Goal: Task Accomplishment & Management: Manage account settings

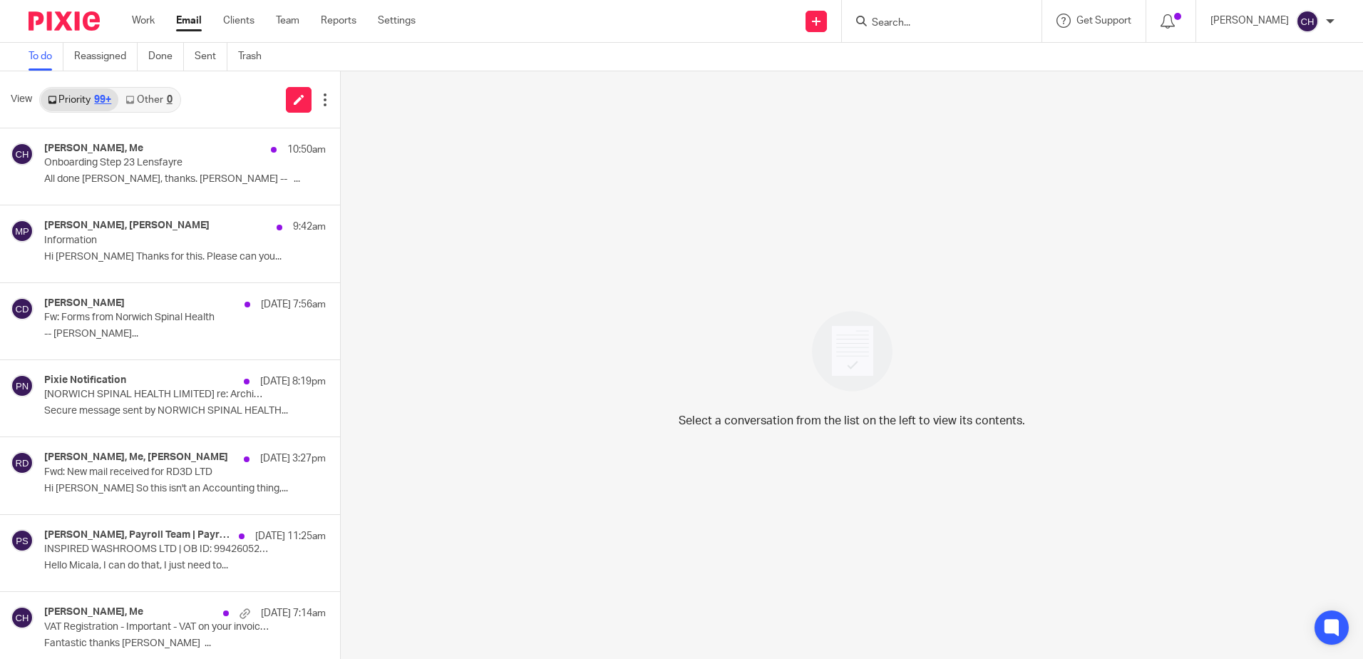
click at [63, 24] on img at bounding box center [64, 20] width 71 height 19
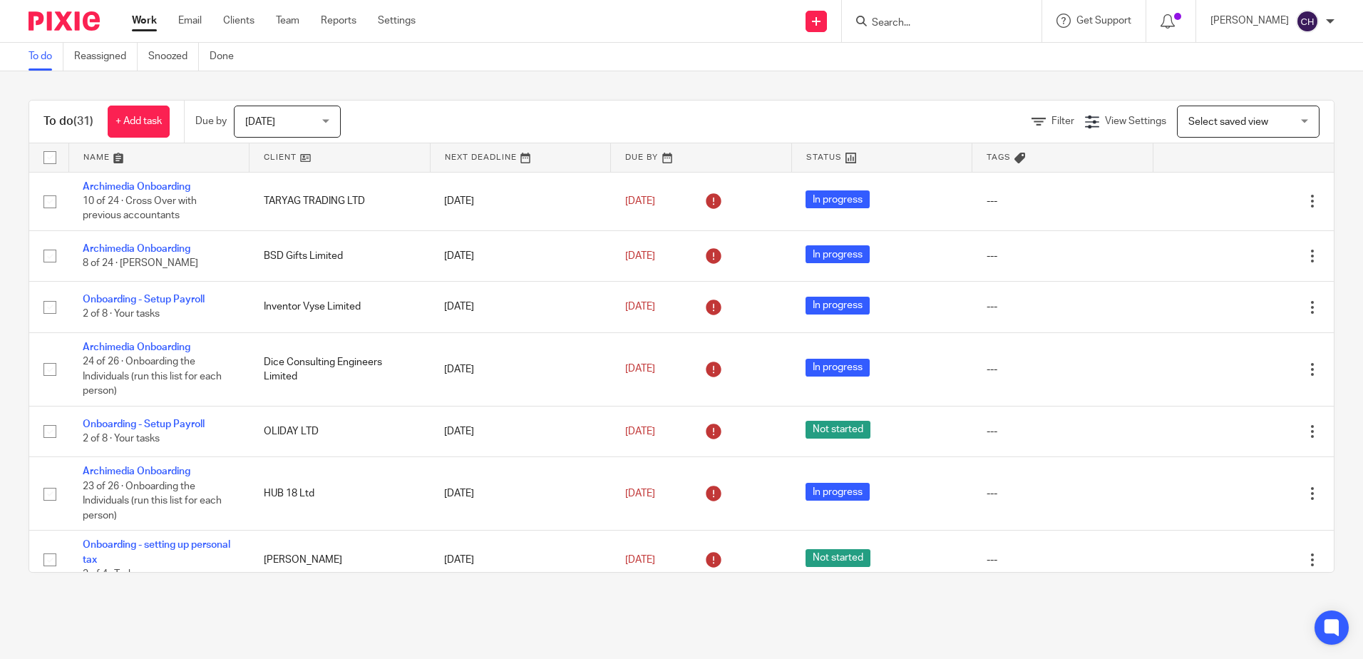
click at [936, 1] on div at bounding box center [942, 21] width 200 height 42
click at [932, 14] on form at bounding box center [946, 21] width 152 height 18
click at [916, 24] on input "Search" at bounding box center [934, 23] width 128 height 13
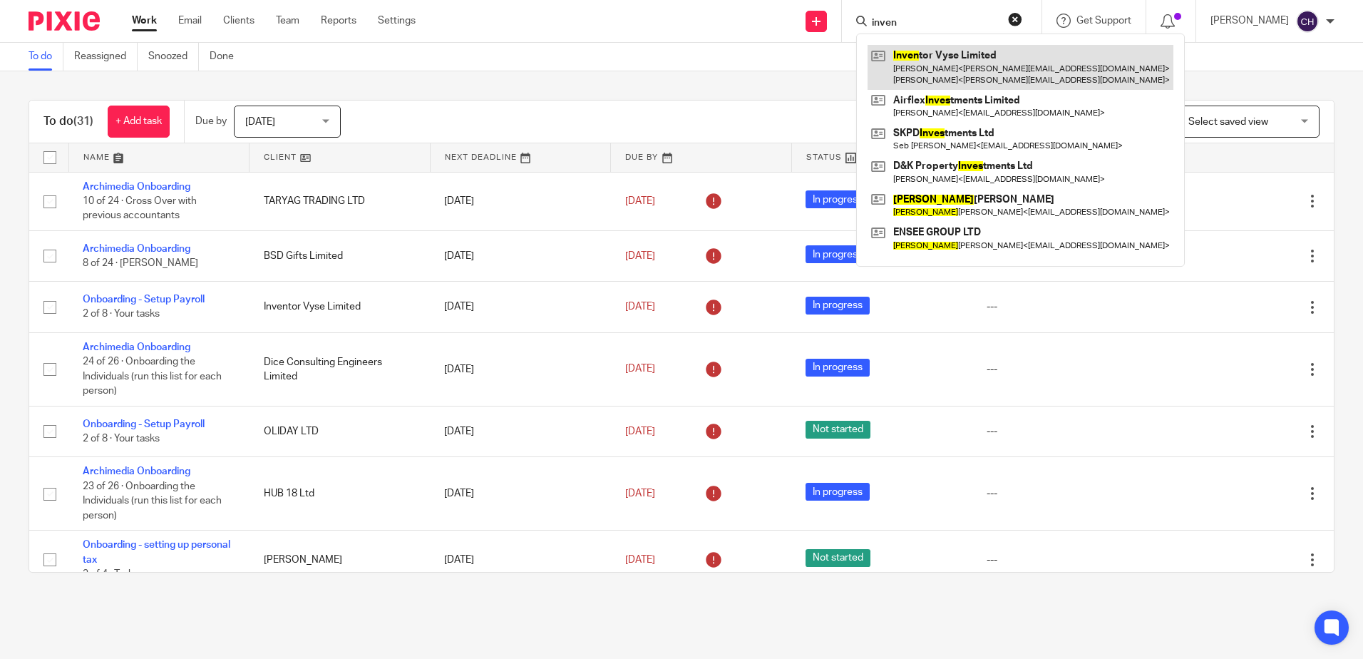
type input "inven"
click at [1023, 59] on link at bounding box center [1020, 67] width 306 height 44
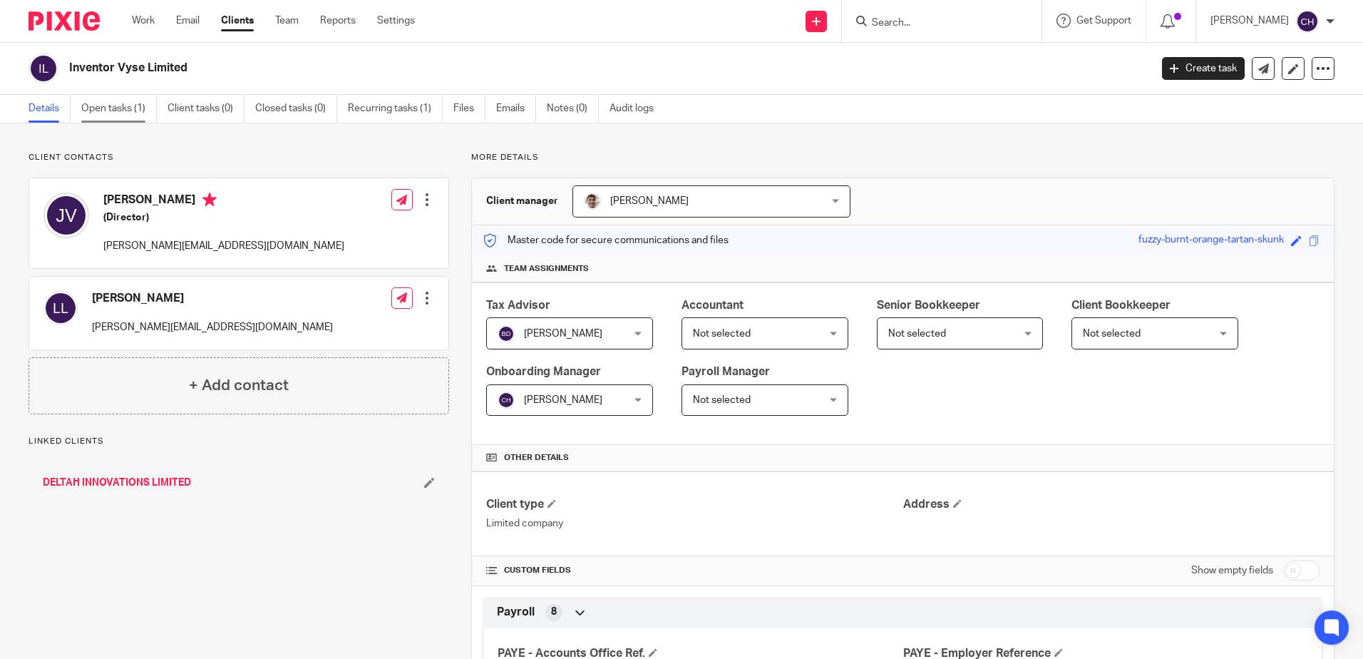
click at [99, 110] on link "Open tasks (1)" at bounding box center [119, 109] width 76 height 28
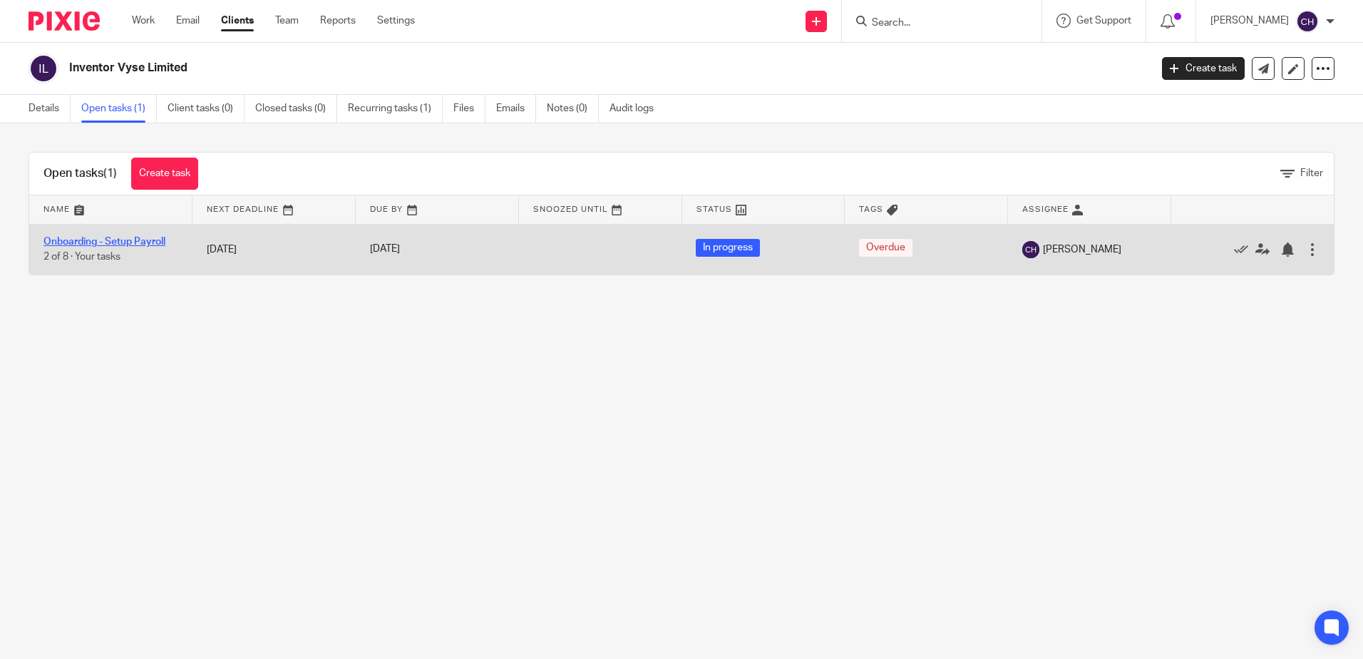
click at [109, 240] on link "Onboarding - Setup Payroll" at bounding box center [104, 242] width 122 height 10
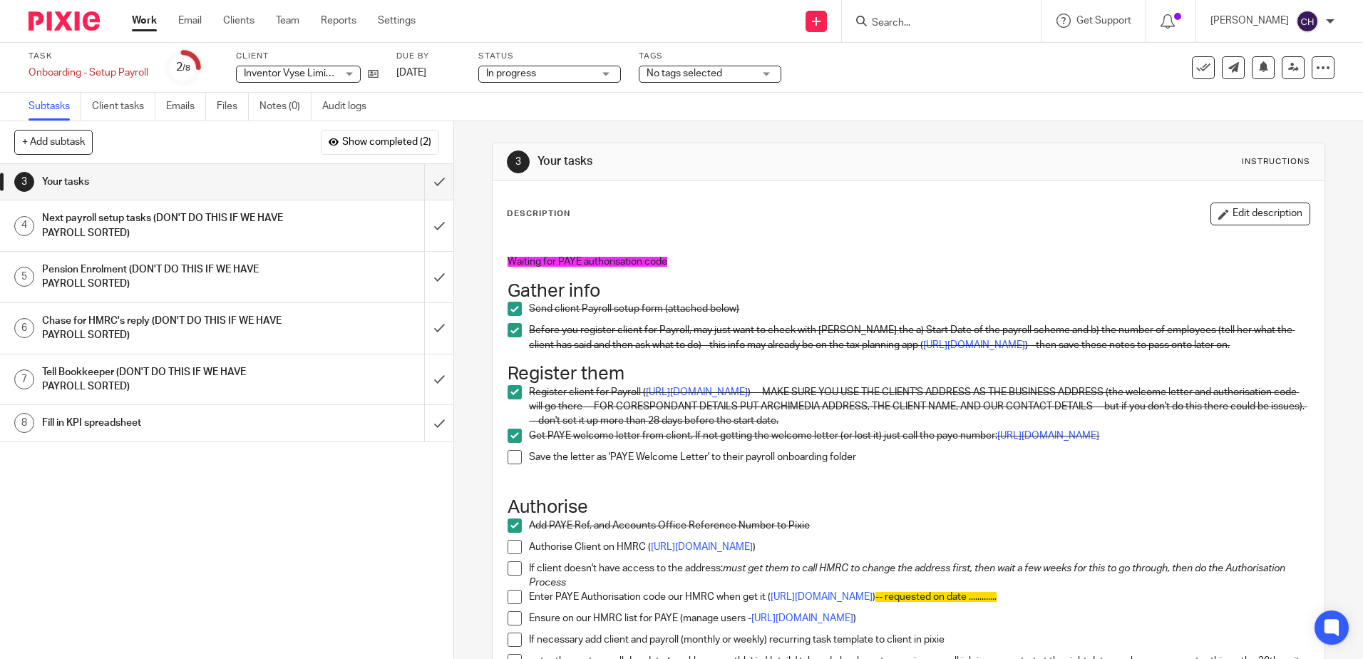
click at [1237, 218] on button "Edit description" at bounding box center [1260, 213] width 100 height 23
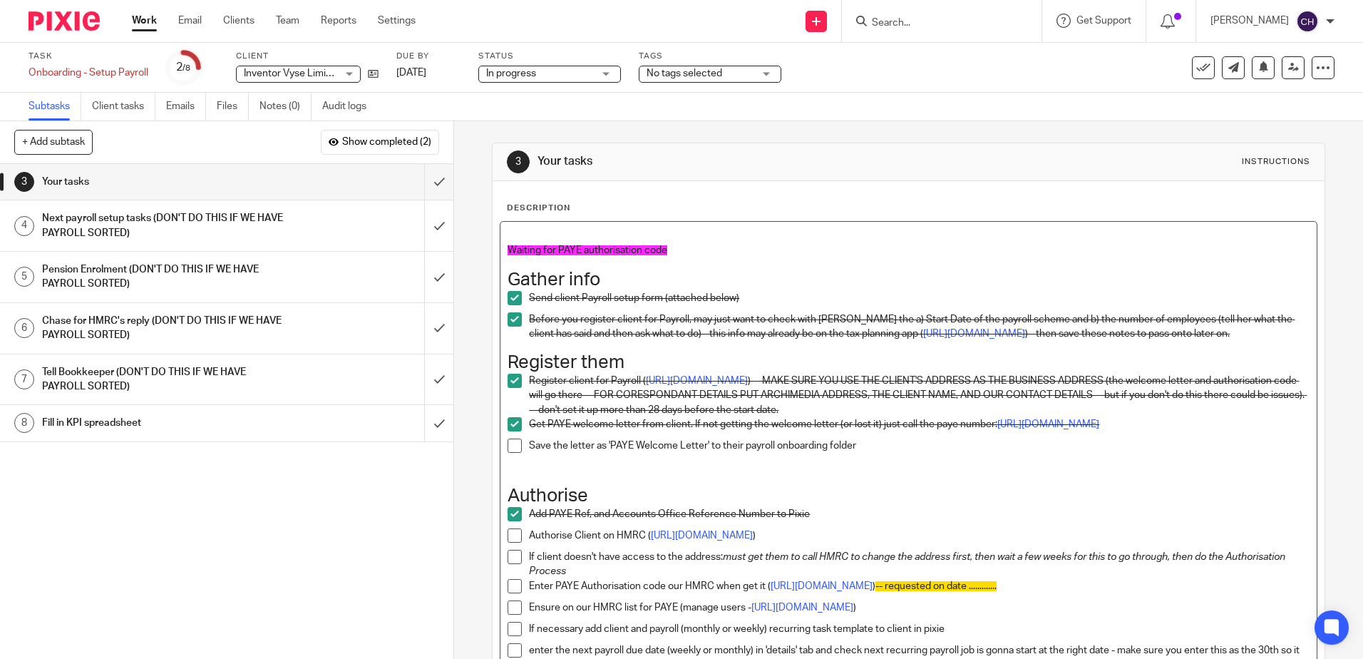
click at [746, 248] on p "Waiting for PAYE authorisation code" at bounding box center [907, 250] width 801 height 14
drag, startPoint x: 746, startPoint y: 248, endPoint x: 450, endPoint y: 210, distance: 297.6
click at [454, 210] on div "3 Your tasks Instructions Description Waiting for PAYE authorisation code Gathe…" at bounding box center [908, 389] width 909 height 537
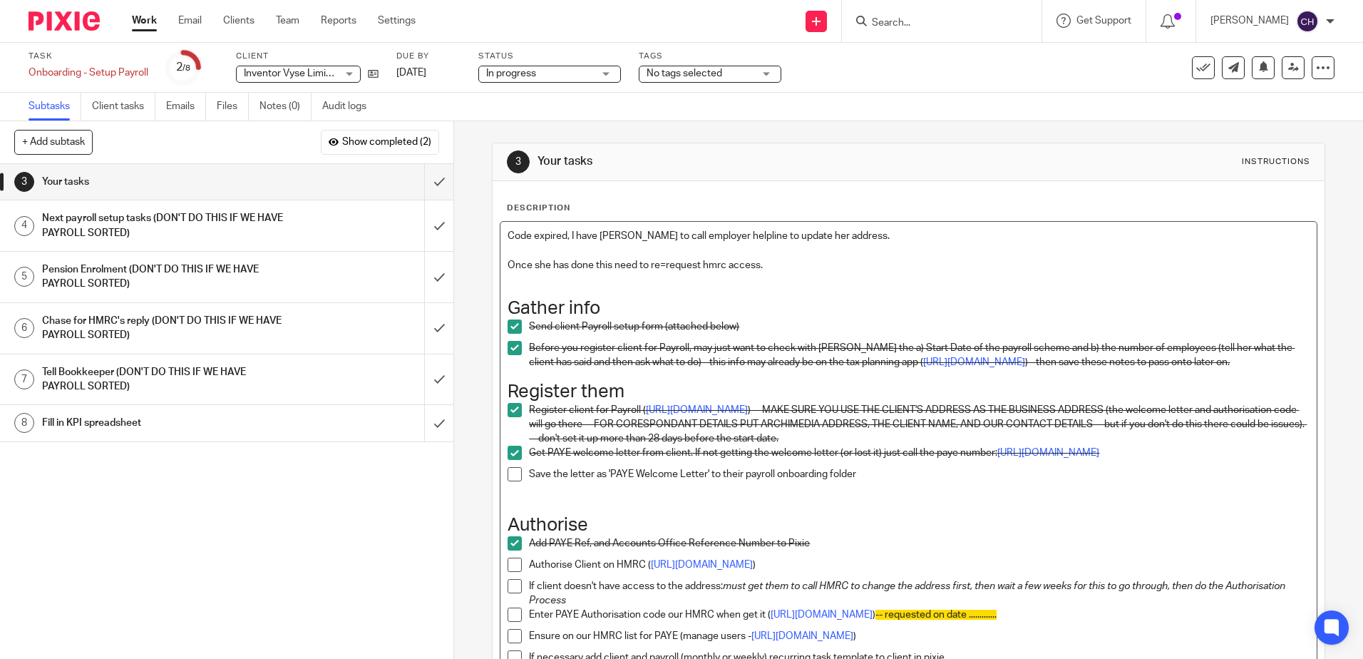
click at [660, 261] on p "Once she has done this need to re=request hmrc access." at bounding box center [907, 265] width 801 height 14
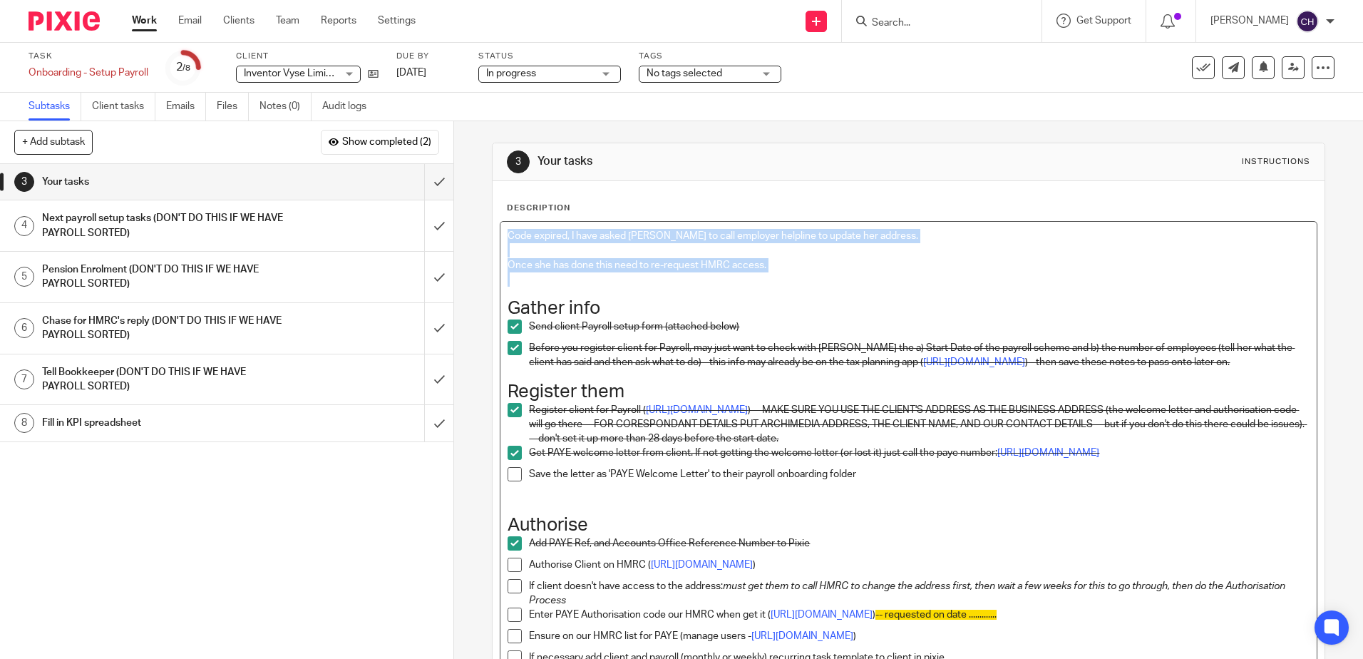
drag, startPoint x: 768, startPoint y: 272, endPoint x: 495, endPoint y: 231, distance: 276.0
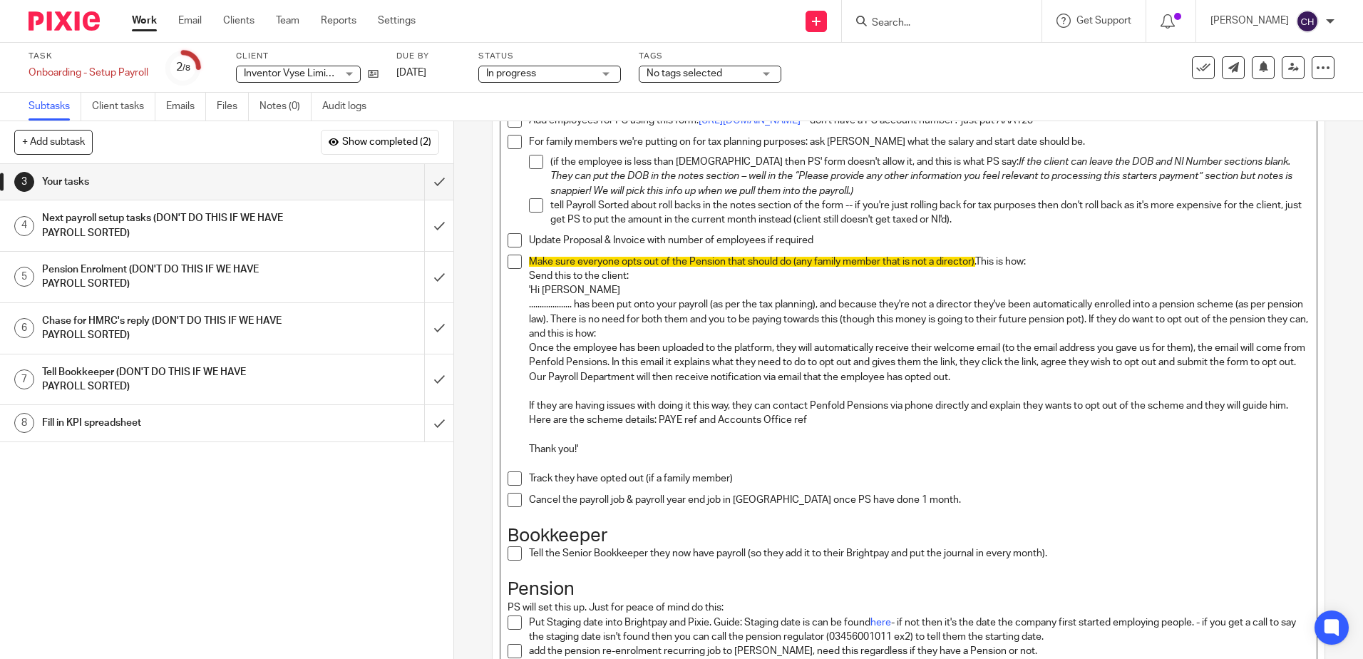
scroll to position [1161, 0]
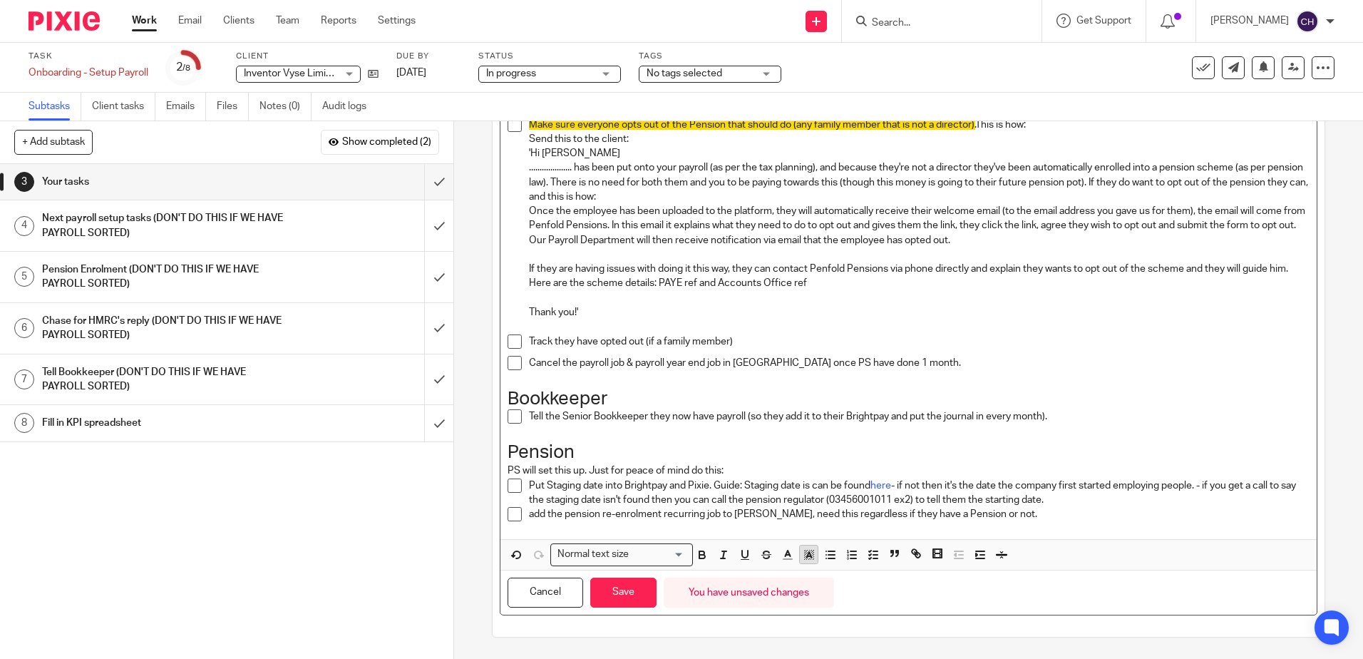
click at [805, 555] on polygon "button" at bounding box center [805, 555] width 1 height 1
drag, startPoint x: 899, startPoint y: 572, endPoint x: 748, endPoint y: 584, distance: 151.6
click at [900, 572] on li "color:#FDA1FF" at bounding box center [905, 572] width 11 height 11
click at [642, 590] on button "Save" at bounding box center [623, 592] width 66 height 31
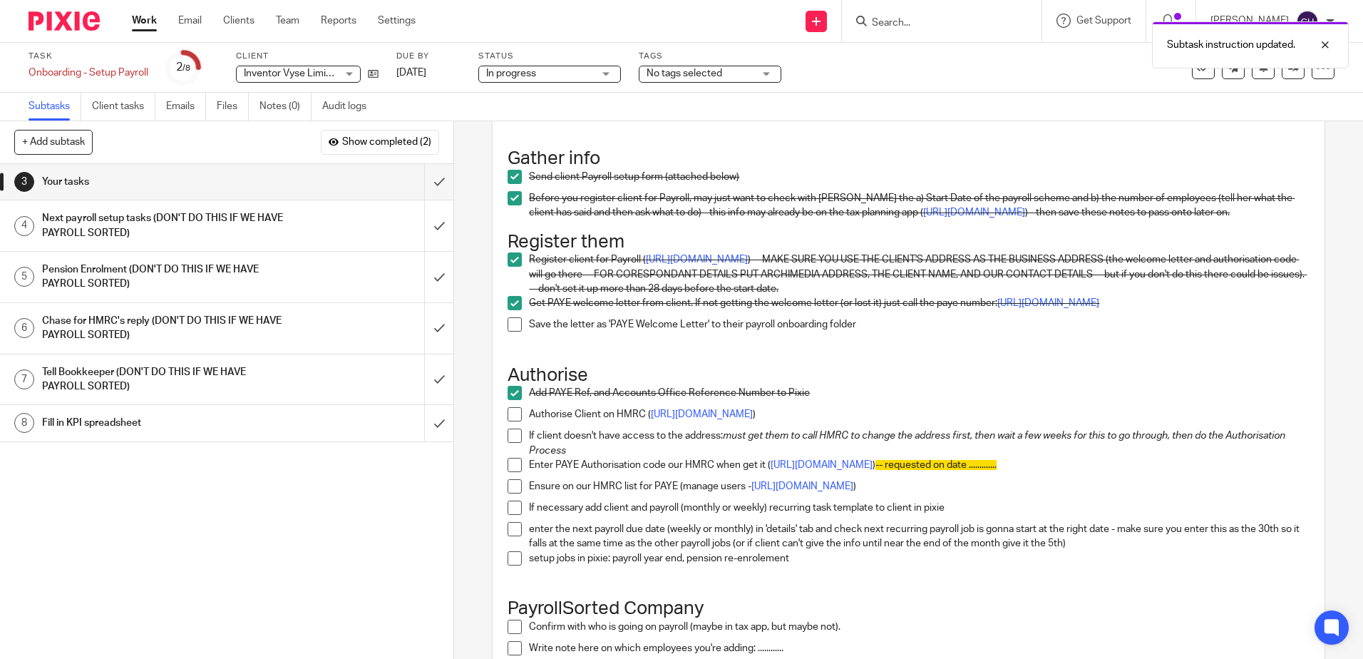
scroll to position [0, 0]
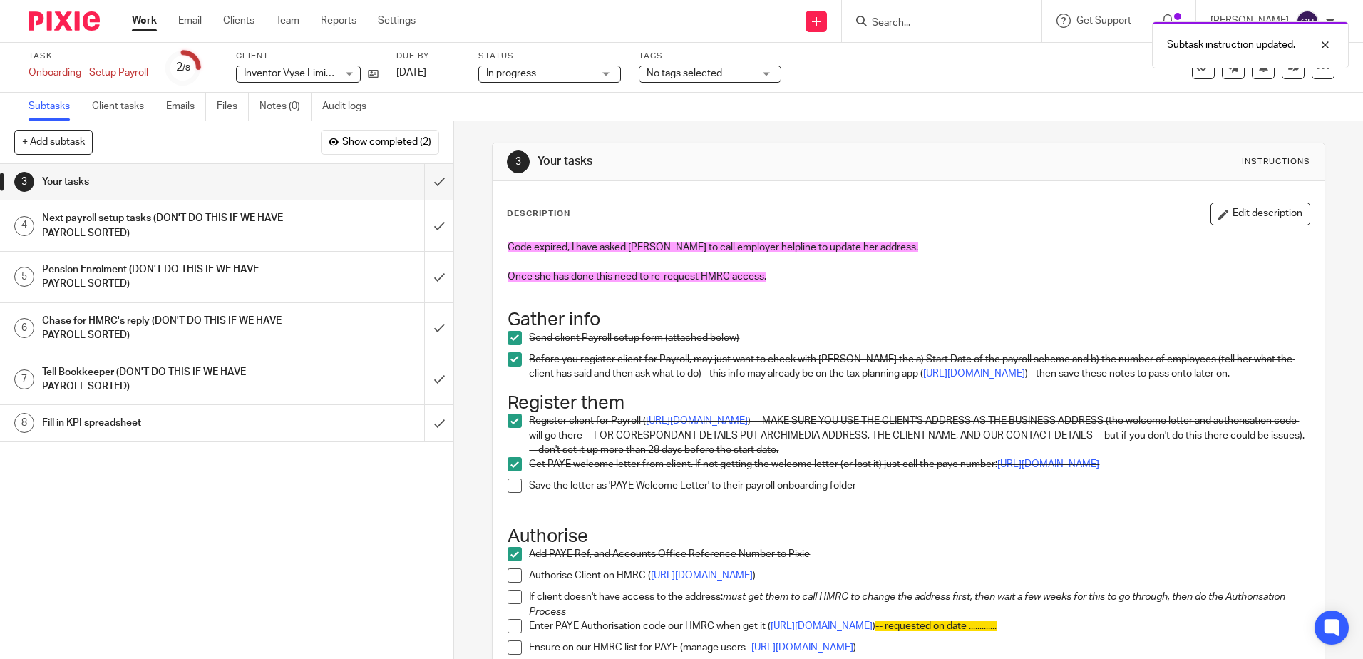
click at [475, 200] on div "3 Your tasks Instructions Description Edit description Code expired, I have ask…" at bounding box center [908, 389] width 909 height 537
click at [1257, 73] on button at bounding box center [1263, 67] width 23 height 23
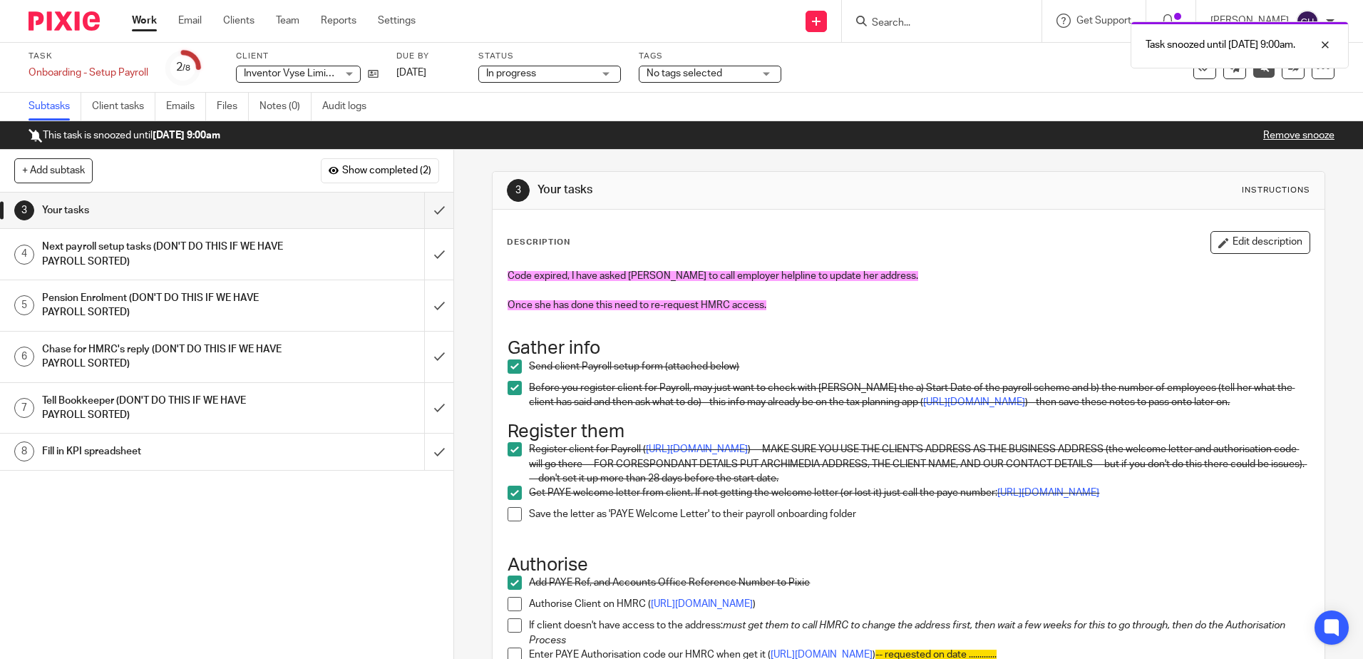
click at [61, 23] on img at bounding box center [64, 20] width 71 height 19
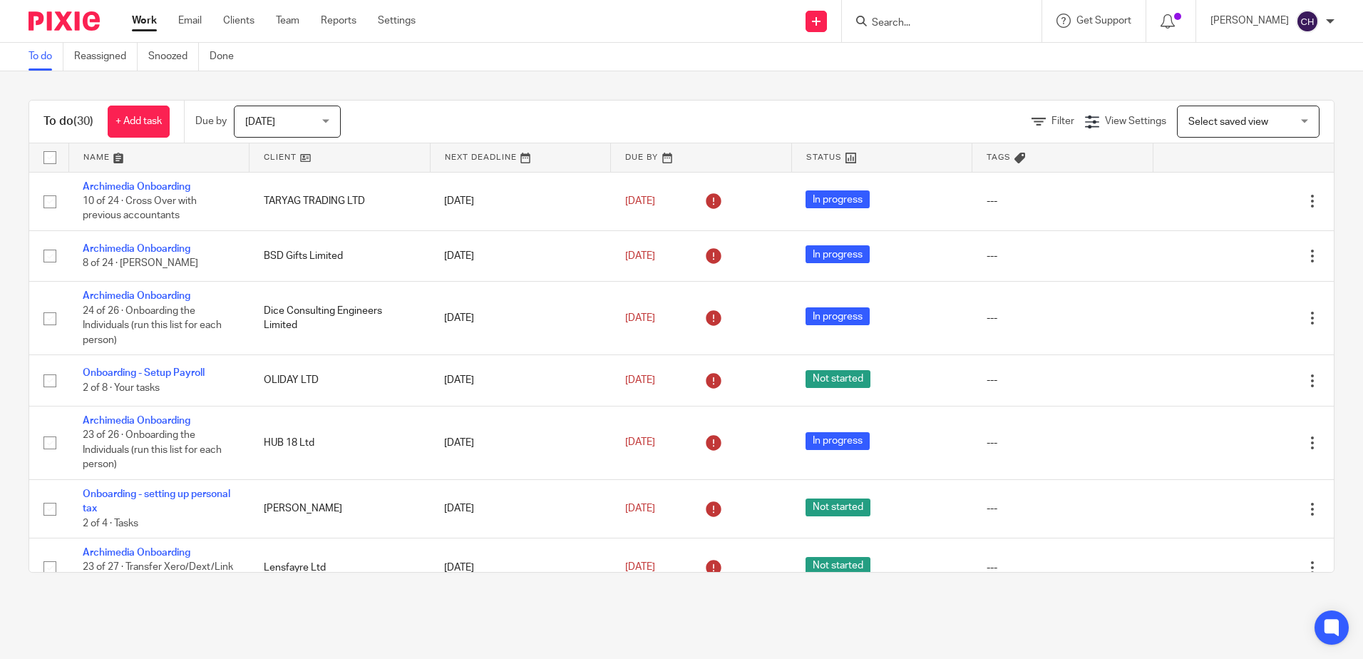
click at [939, 23] on input "Search" at bounding box center [934, 23] width 128 height 13
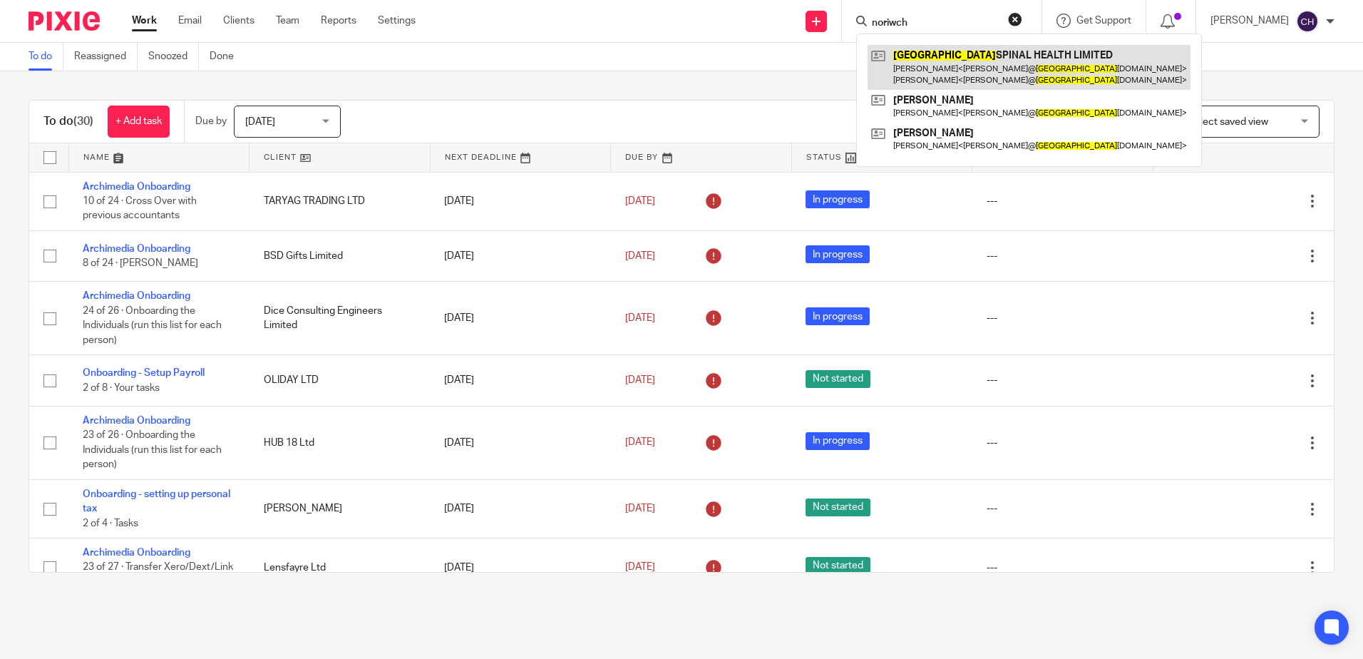
type input "noriwch"
click at [946, 75] on link at bounding box center [1028, 67] width 323 height 44
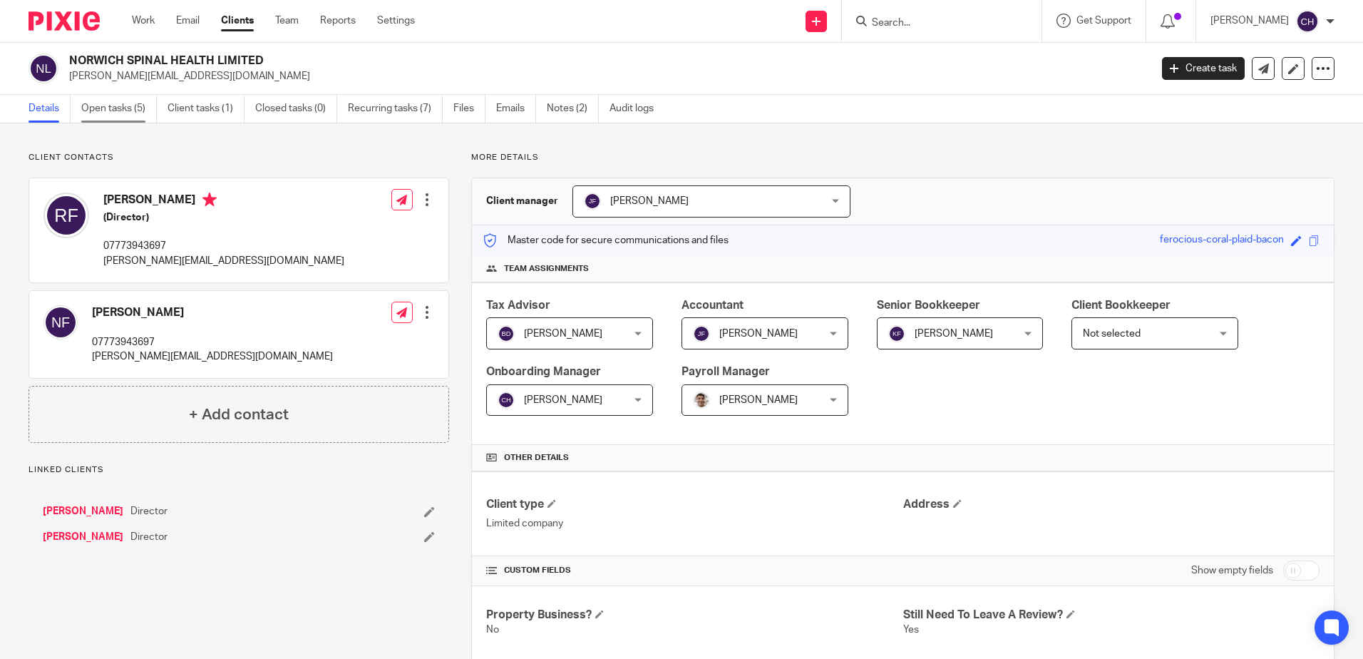
click at [125, 108] on link "Open tasks (5)" at bounding box center [119, 109] width 76 height 28
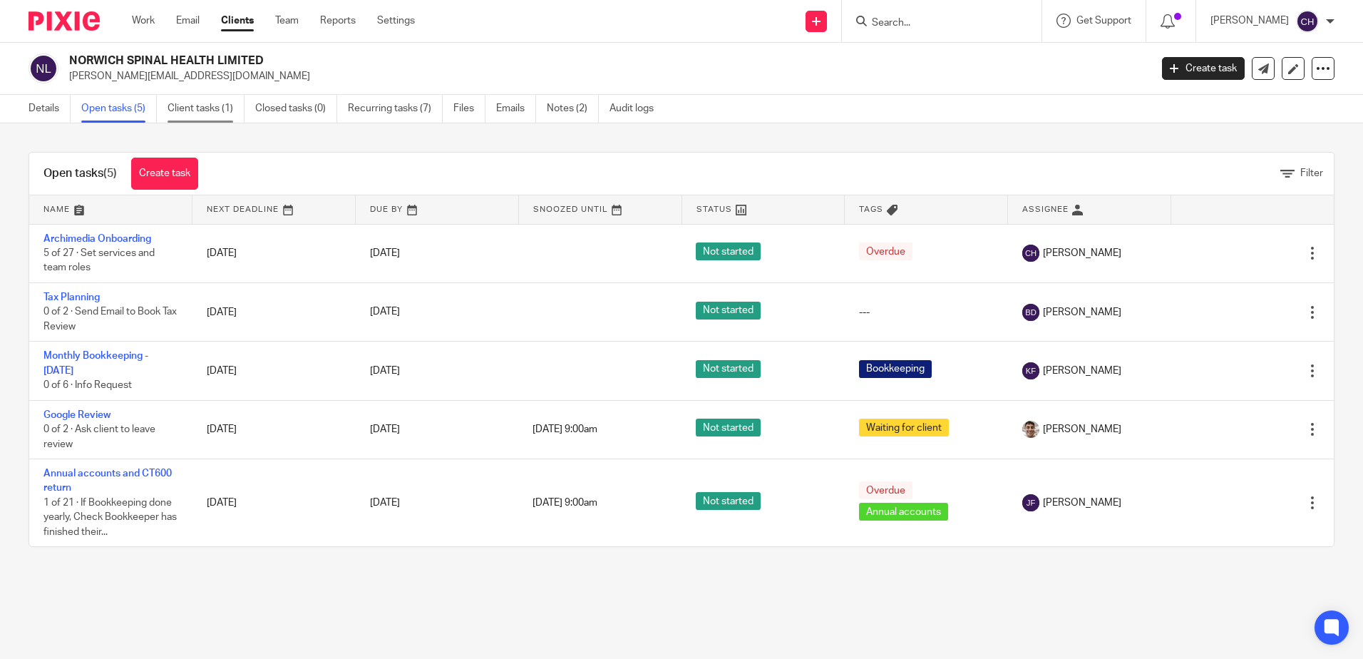
click at [201, 106] on link "Client tasks (1)" at bounding box center [205, 109] width 77 height 28
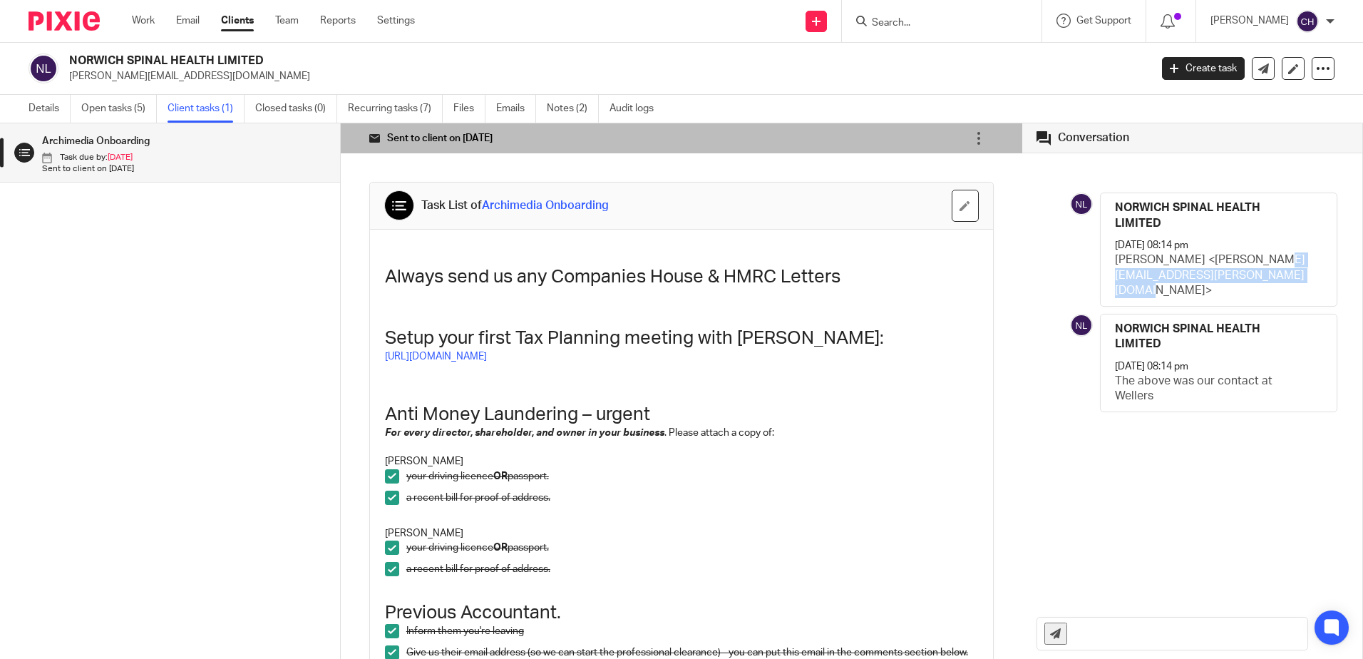
drag, startPoint x: 1134, startPoint y: 291, endPoint x: 1113, endPoint y: 277, distance: 25.1
click at [1115, 277] on p "Kate Turner <Kate.Turner@wellersaccountants.co.uk>" at bounding box center [1212, 275] width 194 height 46
copy p "Kate.Turner@wellersaccountants.co.uk"
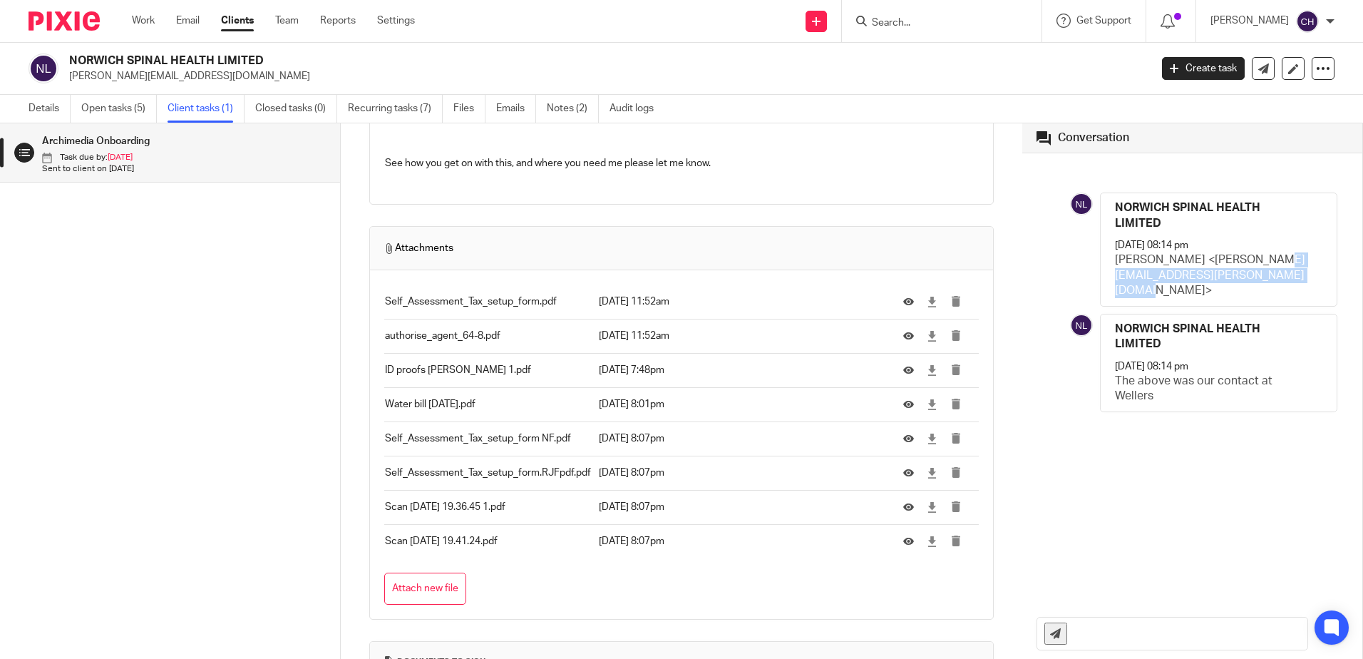
scroll to position [1140, 0]
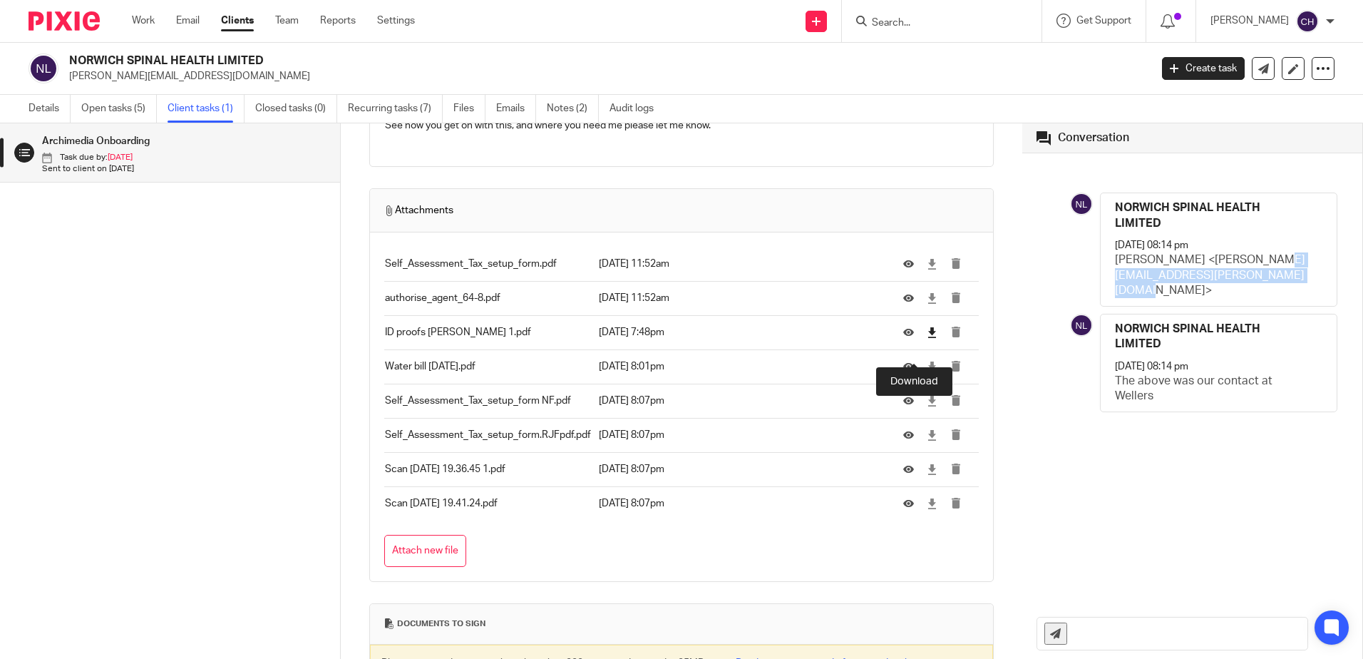
click at [927, 338] on icon at bounding box center [932, 332] width 11 height 11
click at [927, 372] on icon at bounding box center [932, 366] width 11 height 11
click at [927, 406] on icon at bounding box center [932, 401] width 11 height 11
click at [927, 440] on icon at bounding box center [932, 435] width 11 height 11
click at [927, 475] on icon at bounding box center [932, 469] width 11 height 11
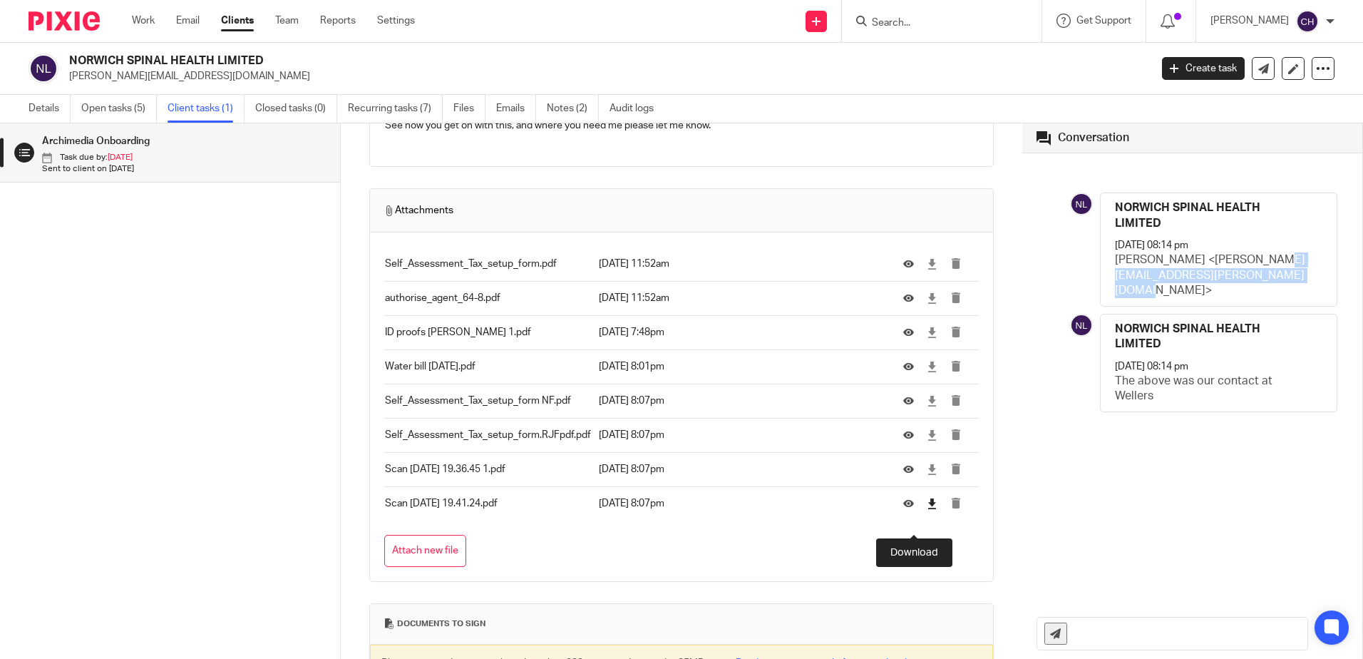
click at [927, 509] on icon at bounding box center [932, 503] width 11 height 11
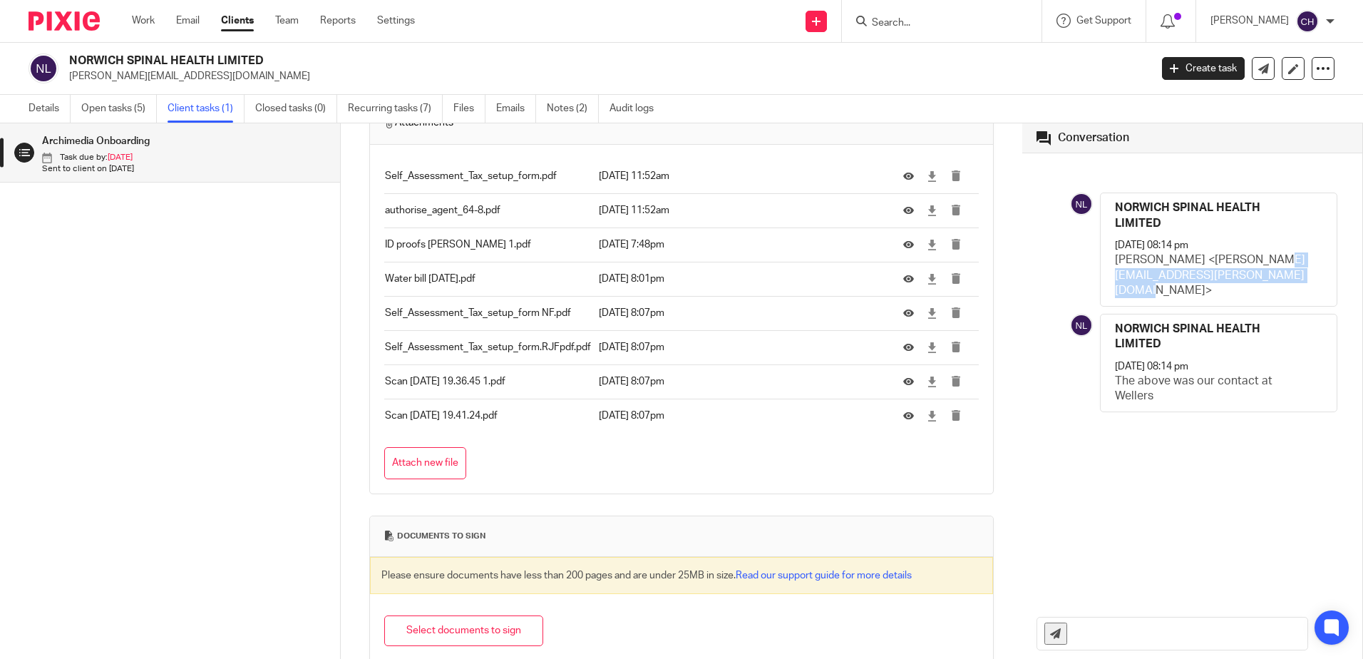
scroll to position [1279, 0]
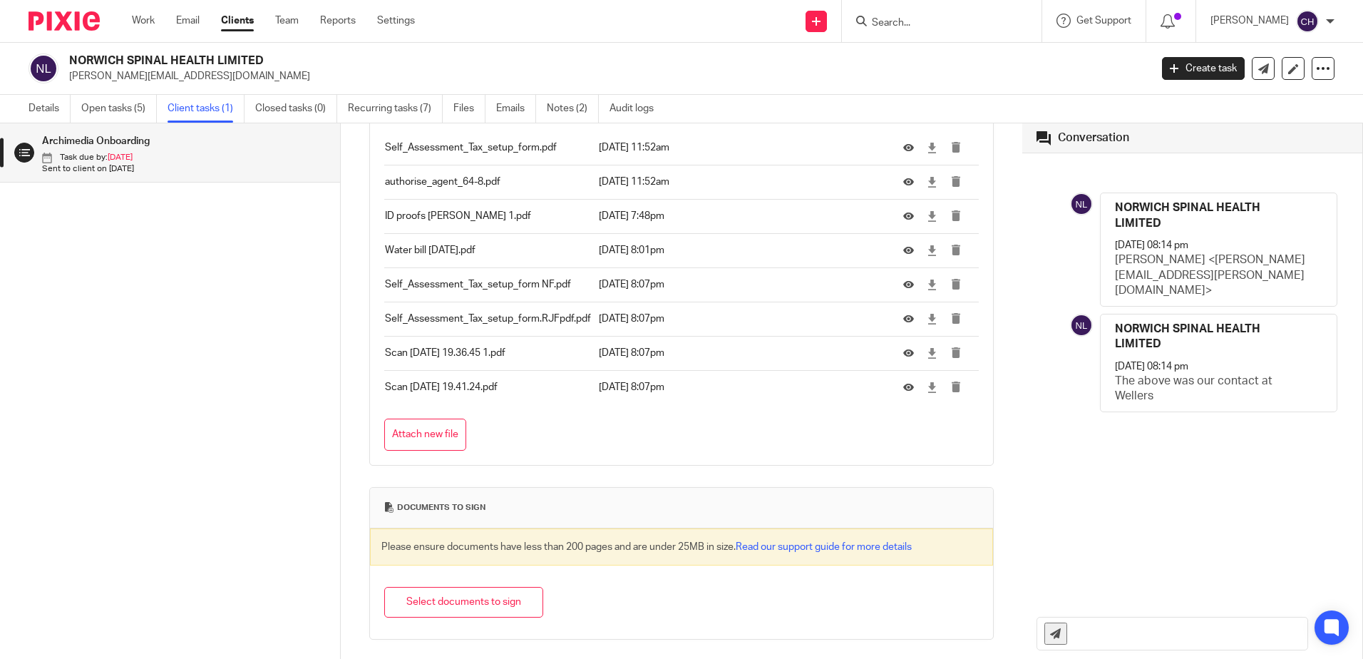
click at [188, 312] on div "Archimedia Onboarding Task due by: 17 Aug Sent to client on 12 Aug" at bounding box center [170, 369] width 340 height 492
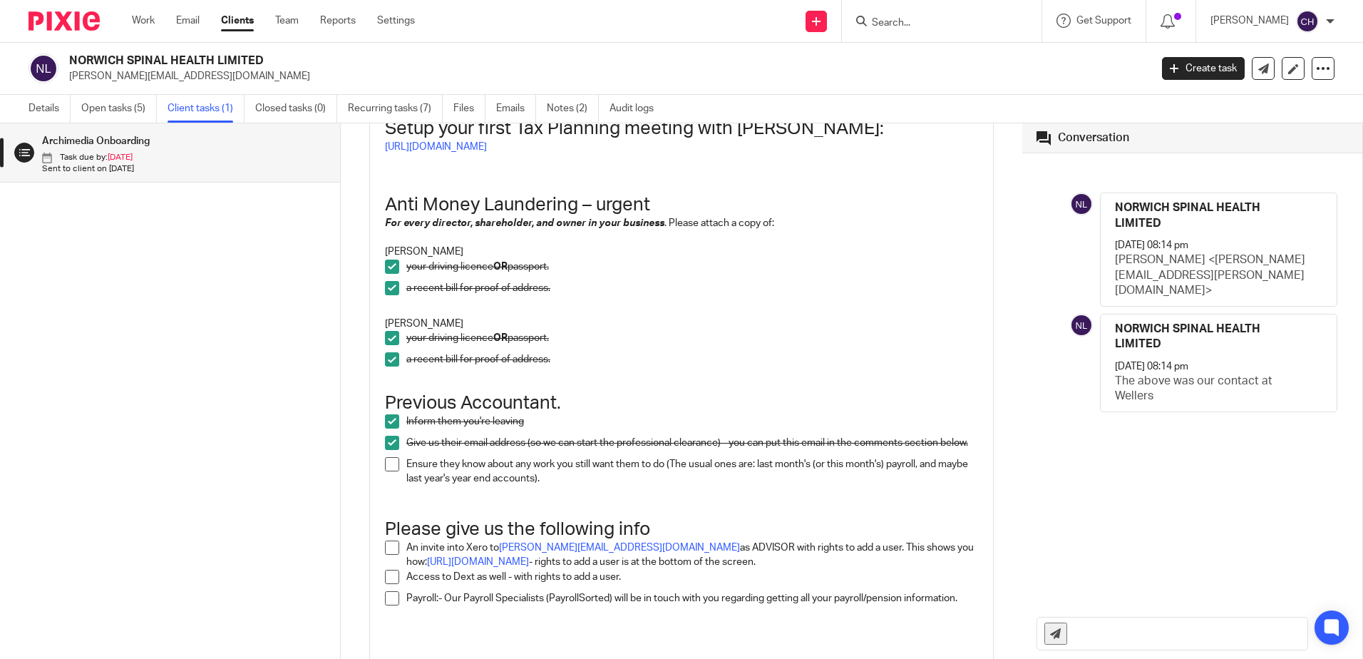
scroll to position [0, 0]
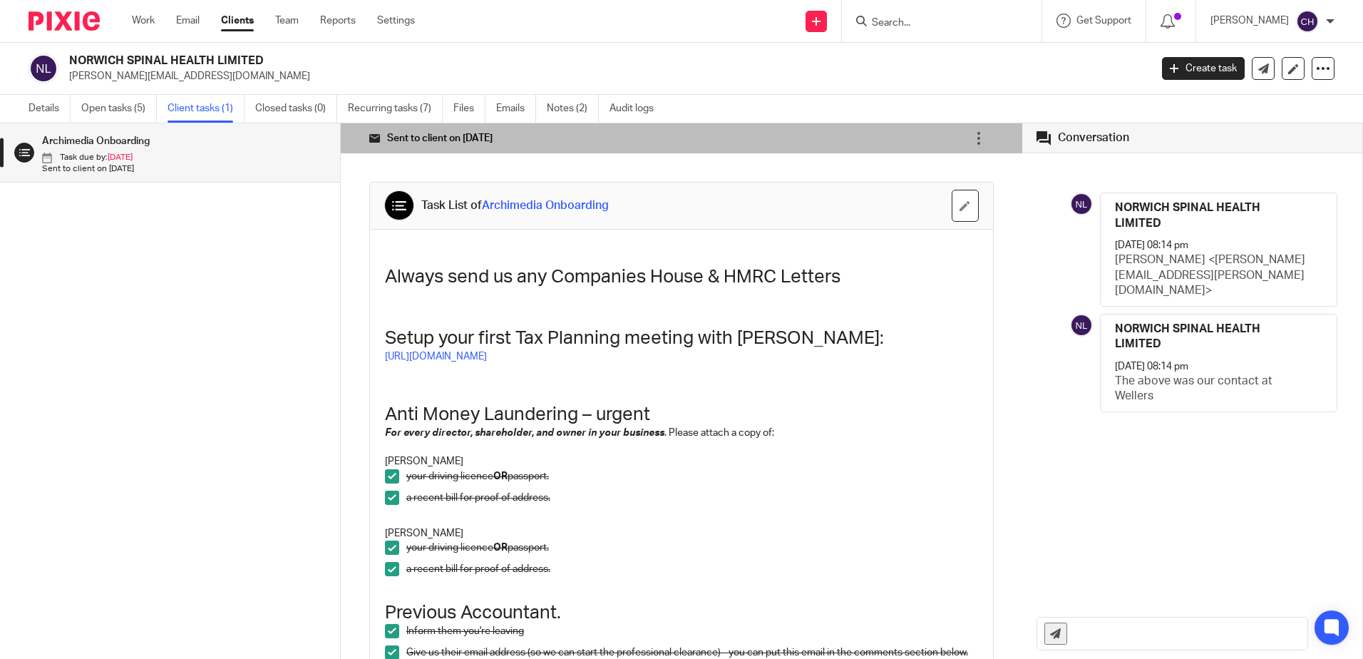
drag, startPoint x: 249, startPoint y: 302, endPoint x: 270, endPoint y: 301, distance: 20.7
click at [249, 302] on div "Archimedia Onboarding Task due by: 17 Aug Sent to client on 12 Aug" at bounding box center [170, 369] width 340 height 492
